Goal: Find specific page/section: Find specific page/section

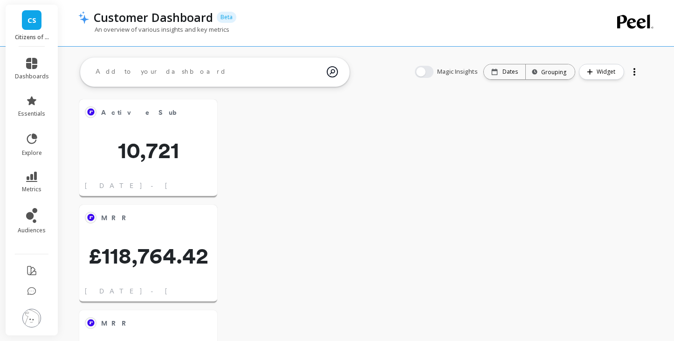
scroll to position [257, 118]
click at [31, 67] on icon at bounding box center [31, 63] width 11 height 11
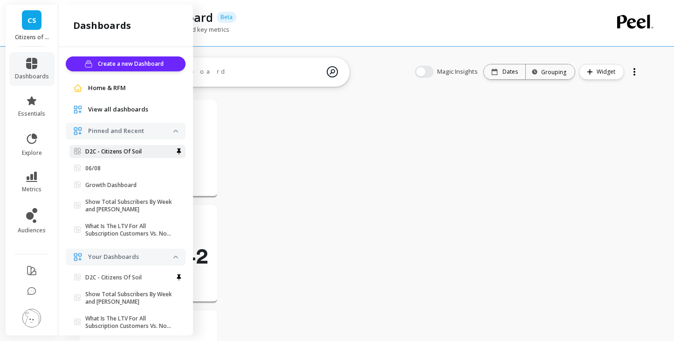
click at [102, 154] on p "D2C - Citizens Of Soil" at bounding box center [113, 151] width 56 height 7
click at [102, 154] on span "10,721" at bounding box center [148, 150] width 138 height 22
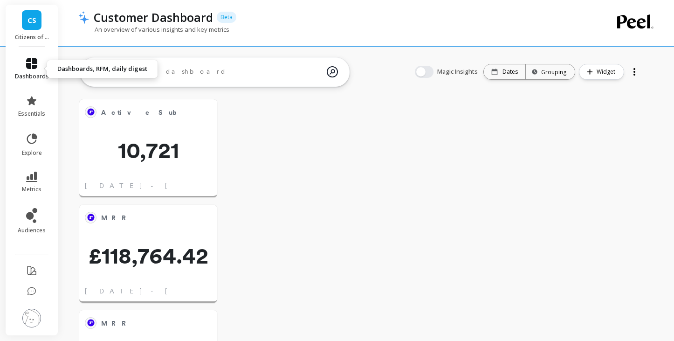
click at [35, 65] on icon at bounding box center [31, 63] width 11 height 11
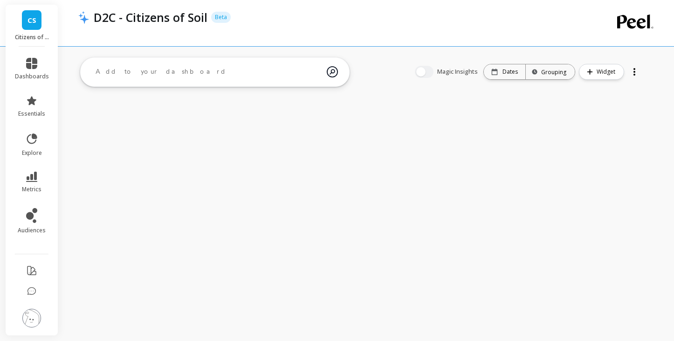
click at [31, 73] on span "dashboards" at bounding box center [32, 76] width 34 height 7
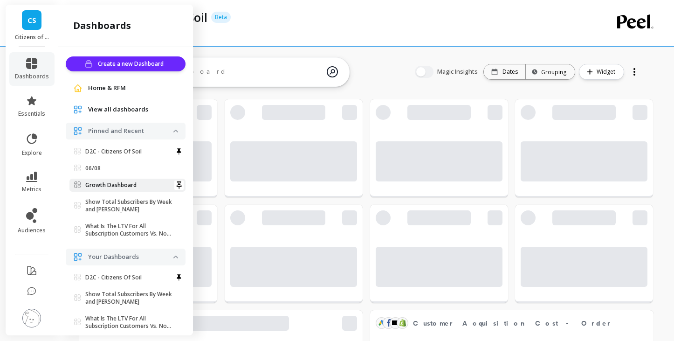
click at [105, 187] on p "Growth Dashboard" at bounding box center [110, 184] width 51 height 7
